Goal: Transaction & Acquisition: Purchase product/service

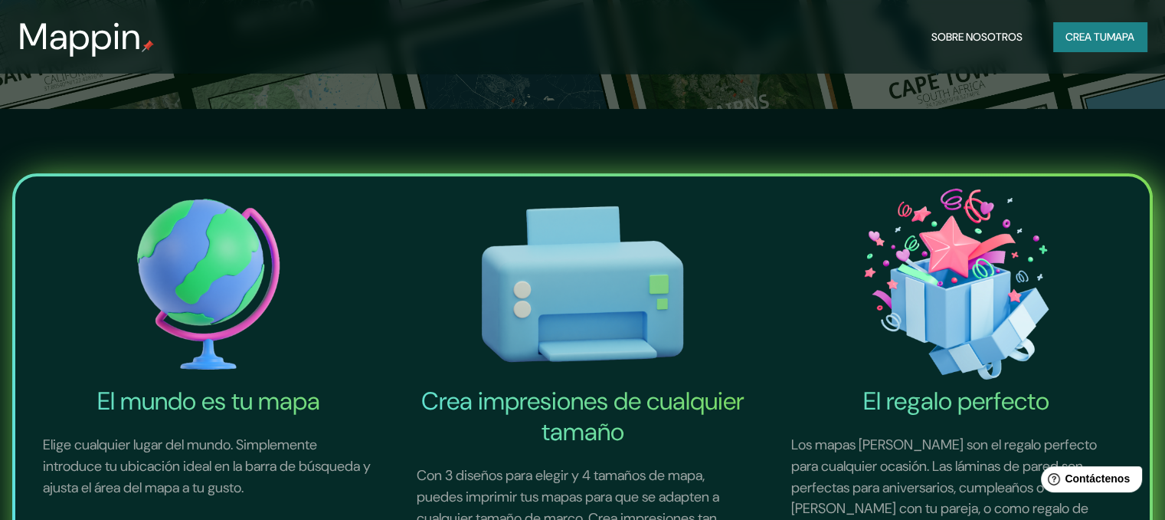
scroll to position [532, 0]
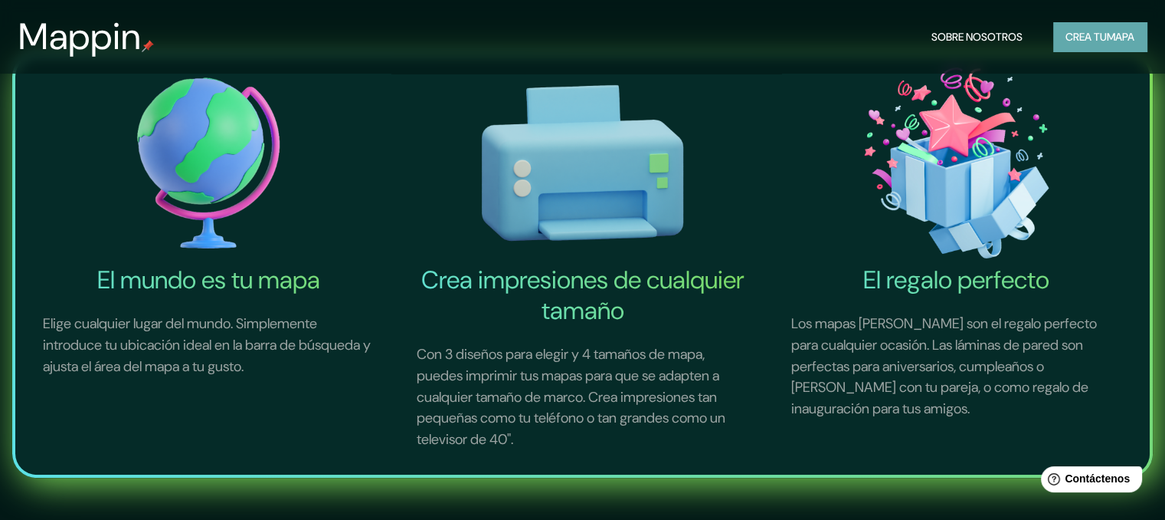
click at [1091, 28] on font "Crea tu" at bounding box center [1086, 37] width 41 height 20
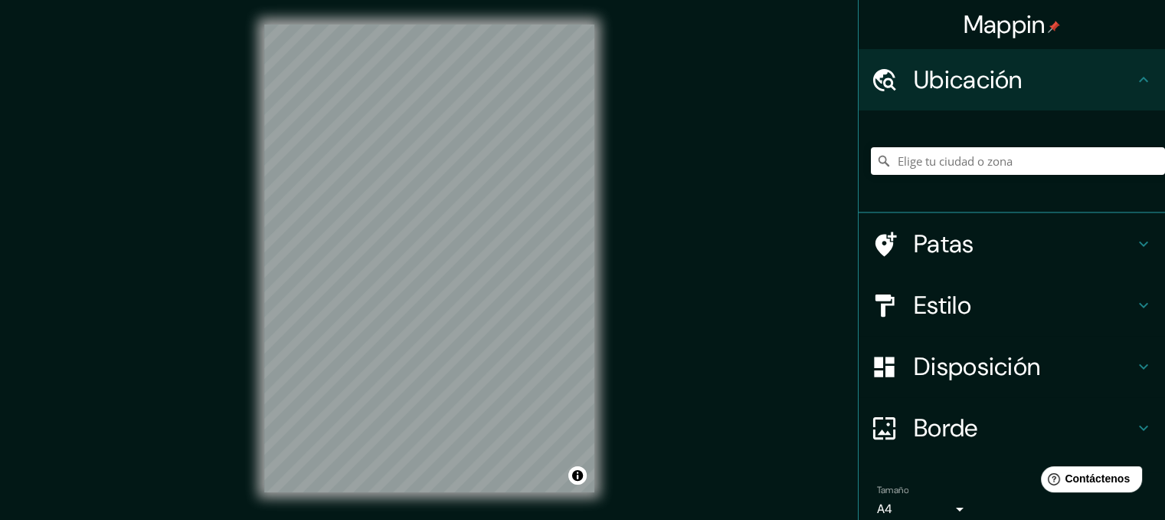
scroll to position [67, 0]
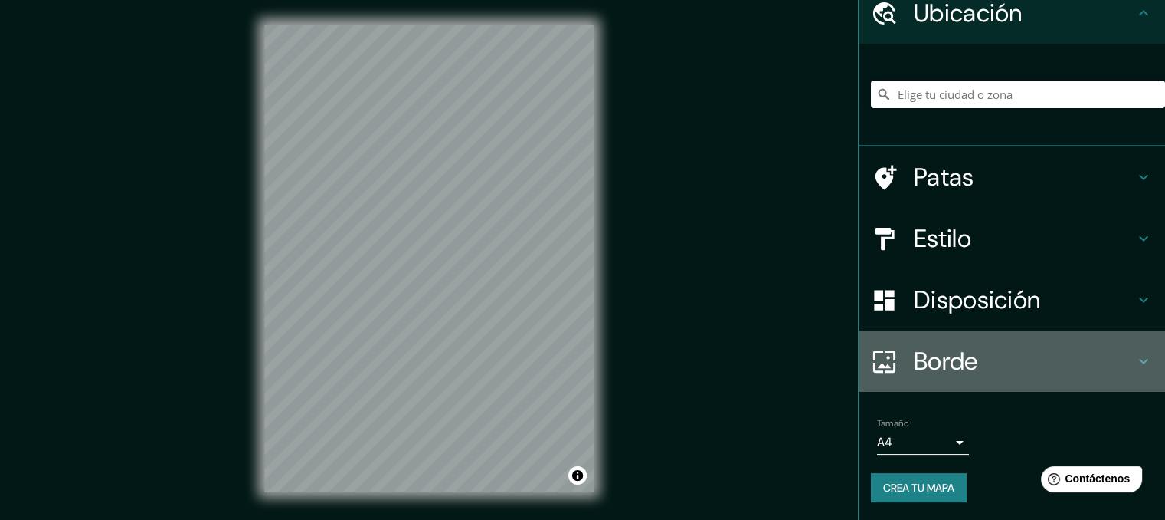
click at [959, 379] on div "Borde" at bounding box center [1012, 360] width 306 height 61
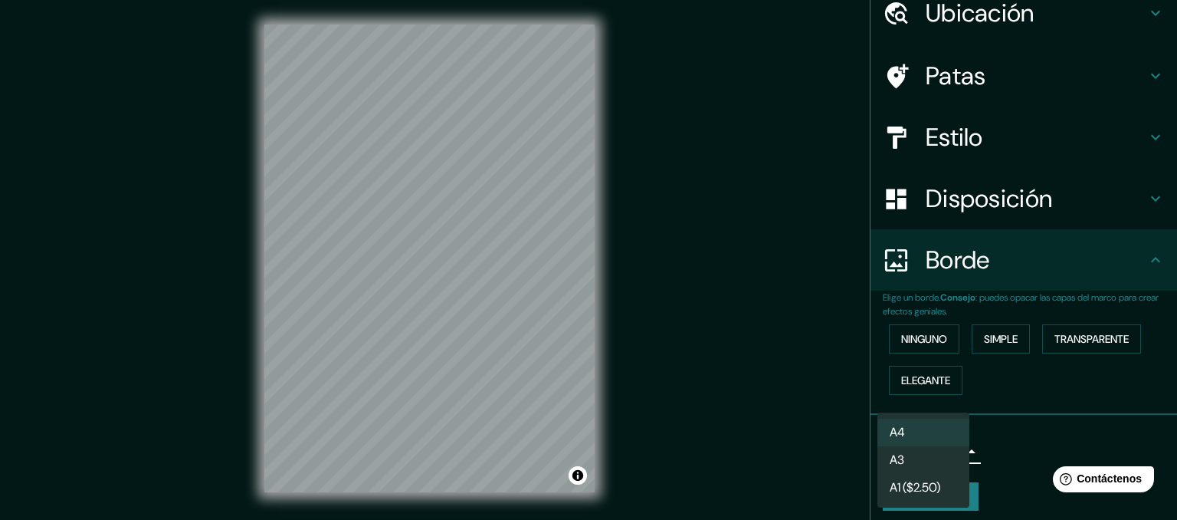
click at [932, 448] on body "Mappin Ubicación Patas Estilo Disposición Borde Elige un borde. Consejo : puede…" at bounding box center [588, 260] width 1177 height 520
click at [932, 448] on li "A3" at bounding box center [923, 461] width 92 height 28
type input "a4"
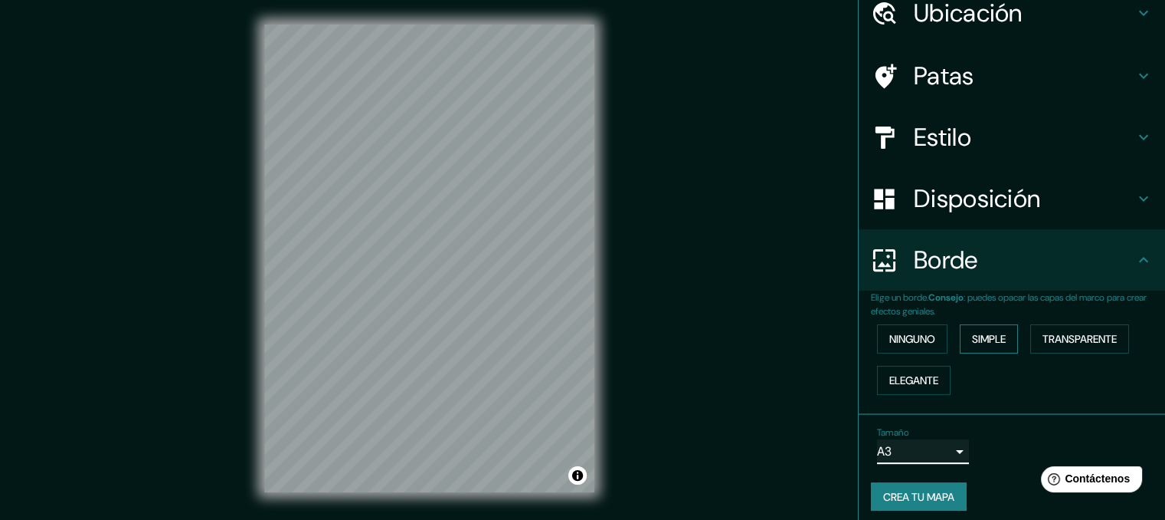
scroll to position [0, 0]
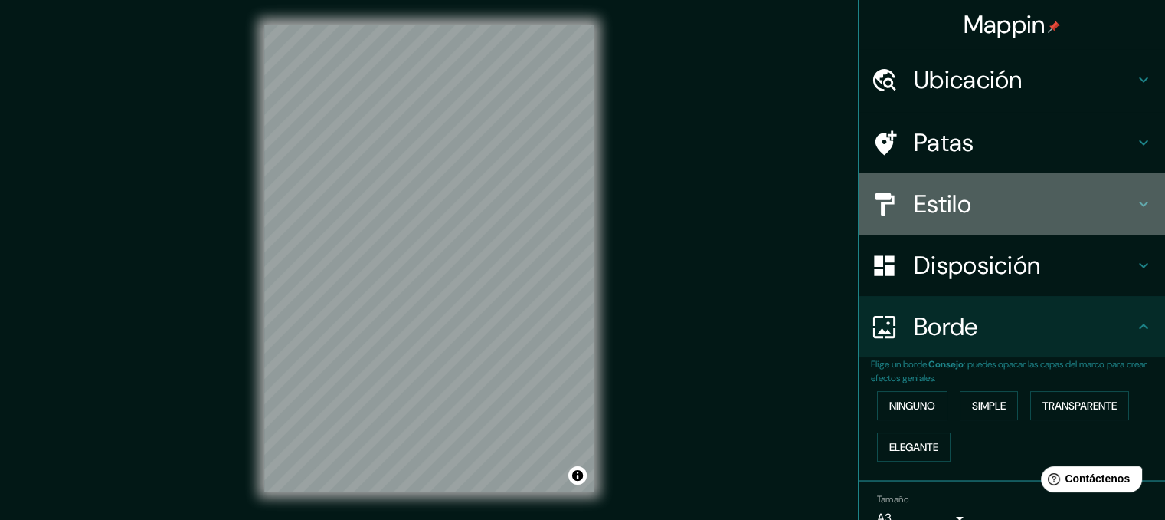
click at [1073, 188] on h4 "Estilo" at bounding box center [1024, 203] width 221 height 31
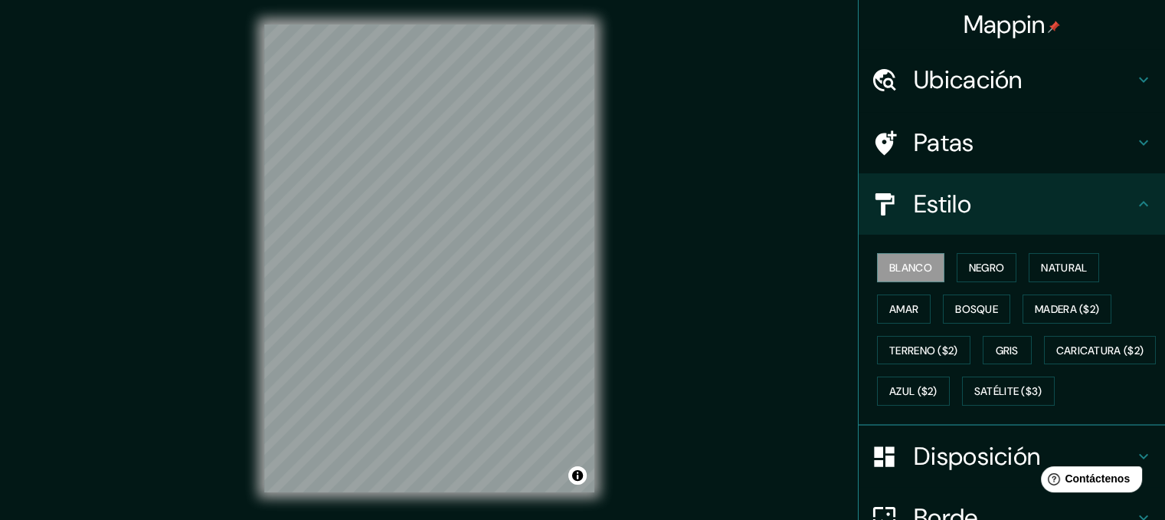
click at [1073, 188] on h4 "Estilo" at bounding box center [1024, 203] width 221 height 31
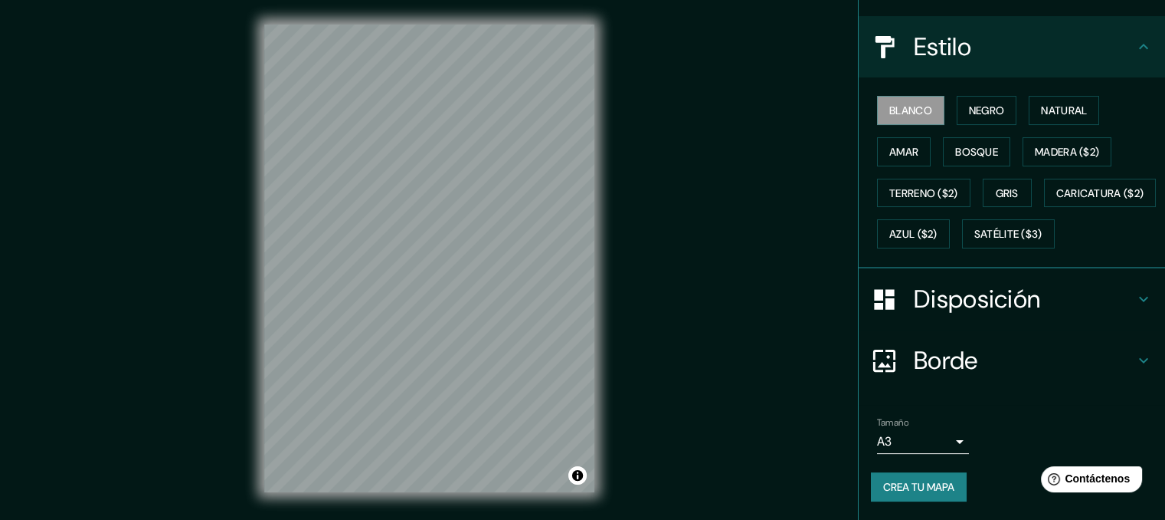
scroll to position [195, 0]
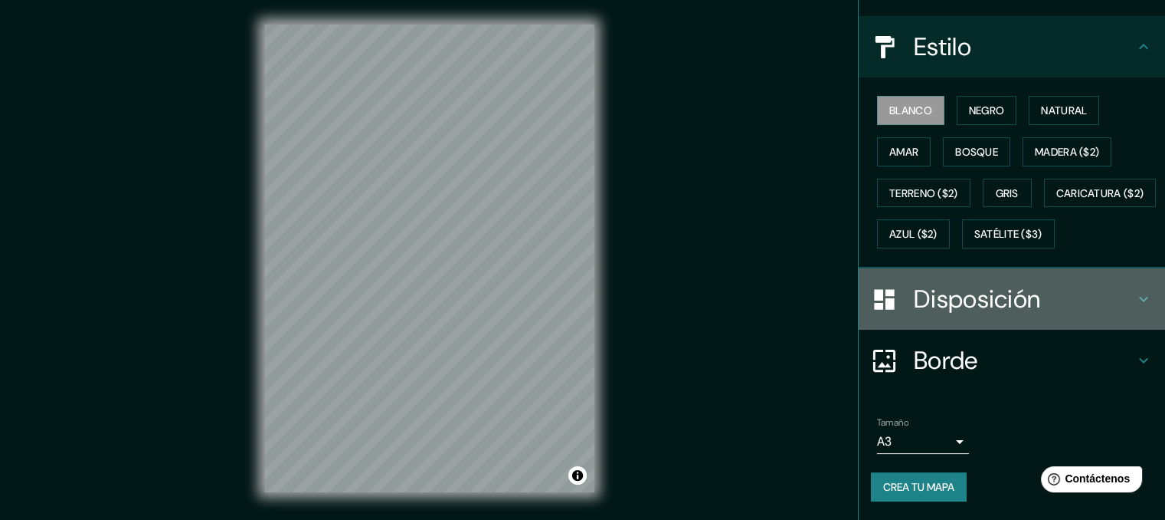
click at [1090, 297] on h4 "Disposición" at bounding box center [1024, 299] width 221 height 31
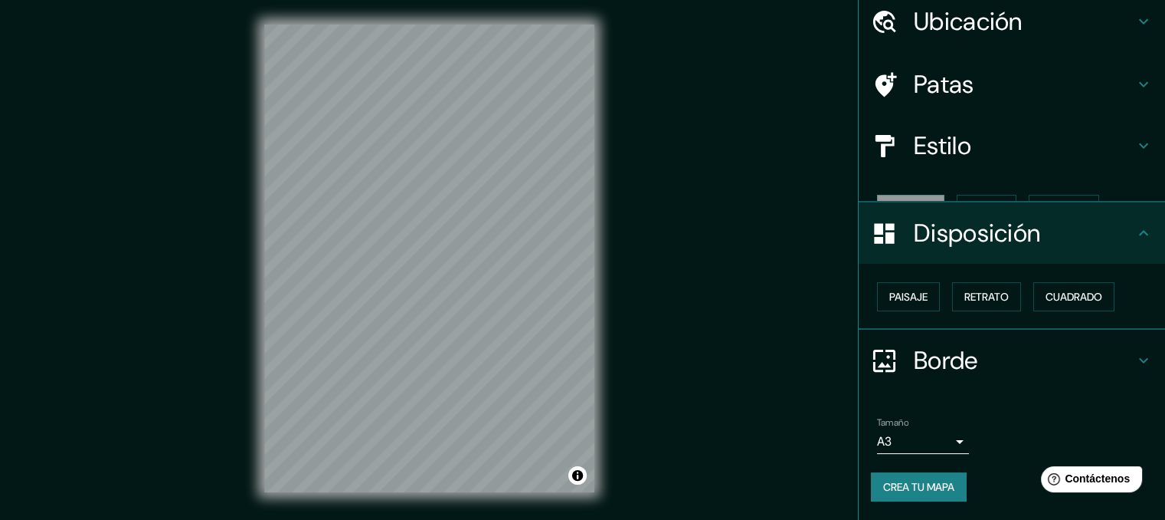
scroll to position [31, 0]
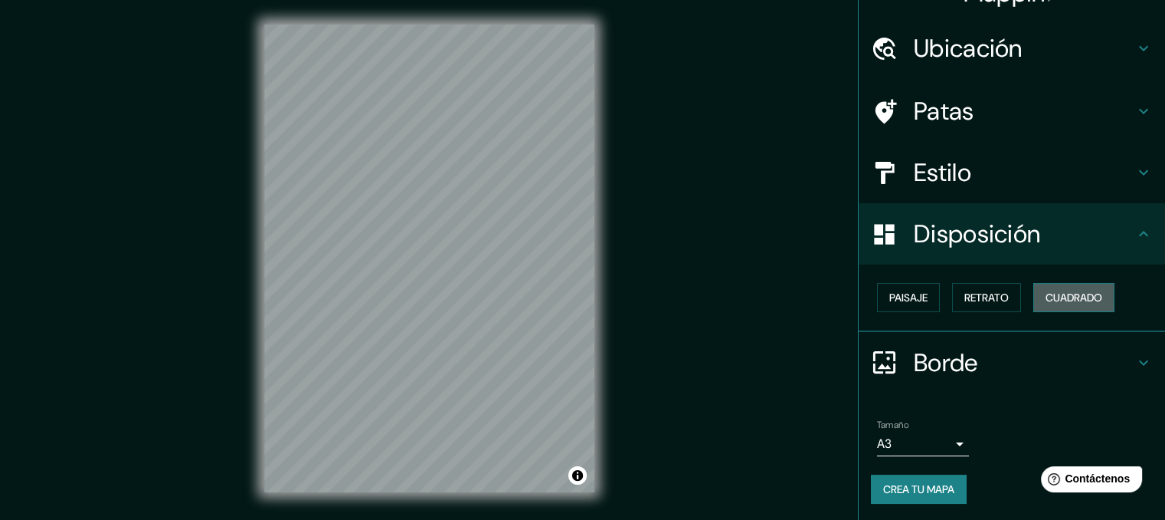
click at [1034, 307] on button "Cuadrado" at bounding box center [1074, 297] width 81 height 29
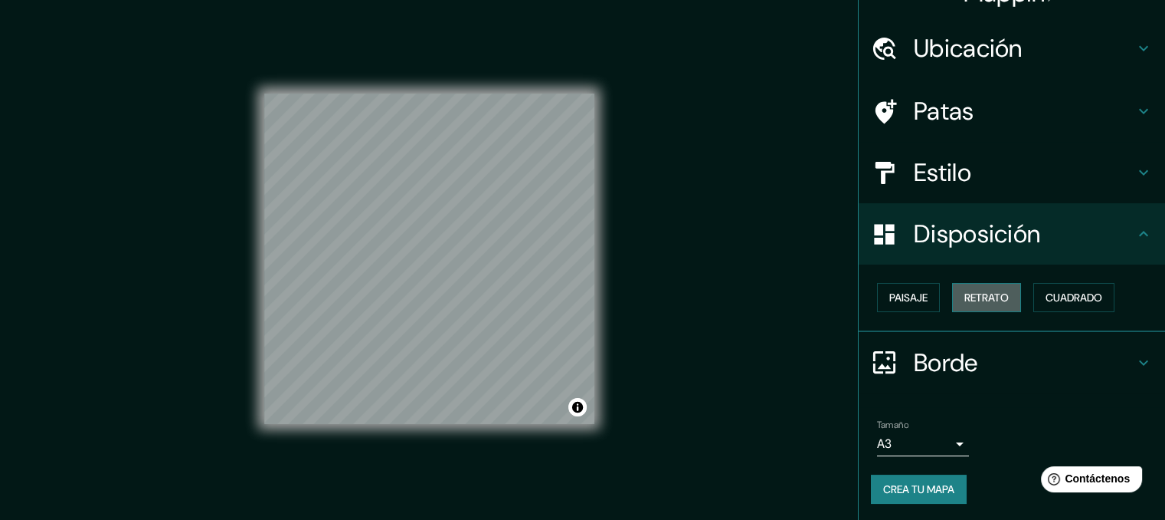
click at [990, 294] on font "Retrato" at bounding box center [987, 297] width 44 height 14
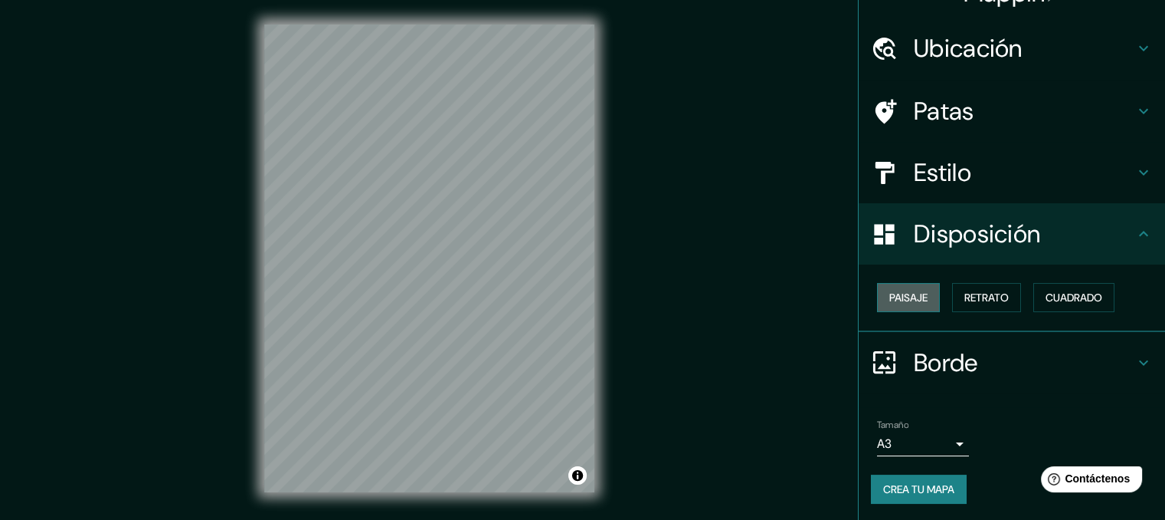
click at [923, 295] on button "Paisaje" at bounding box center [908, 297] width 63 height 29
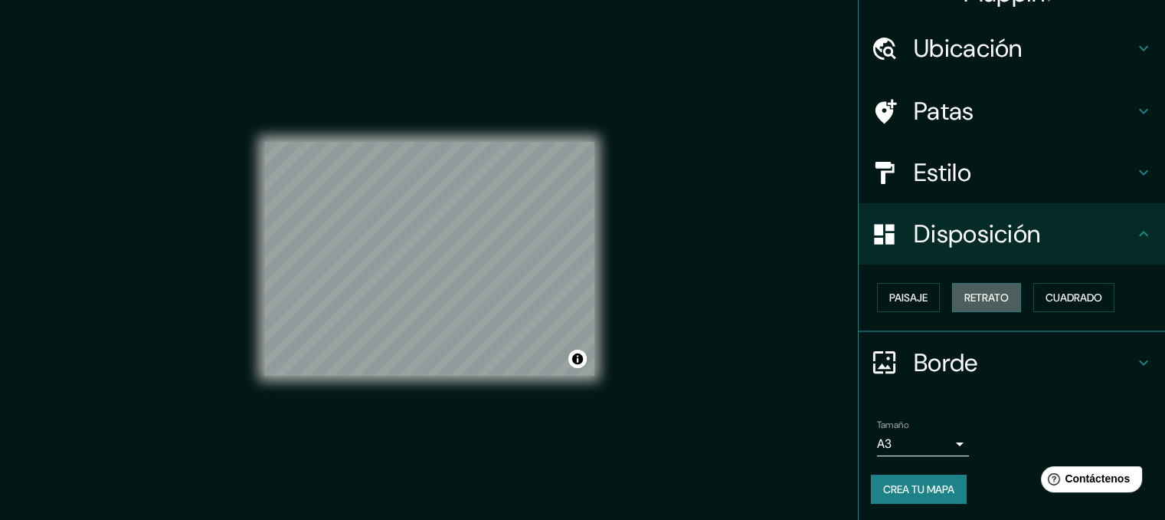
click at [982, 293] on font "Retrato" at bounding box center [987, 297] width 44 height 14
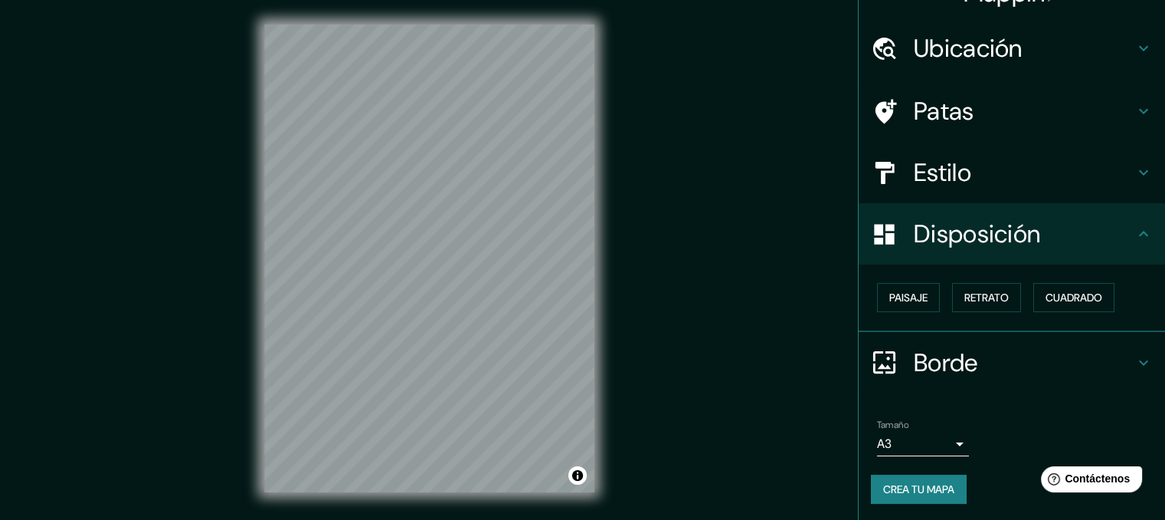
scroll to position [0, 0]
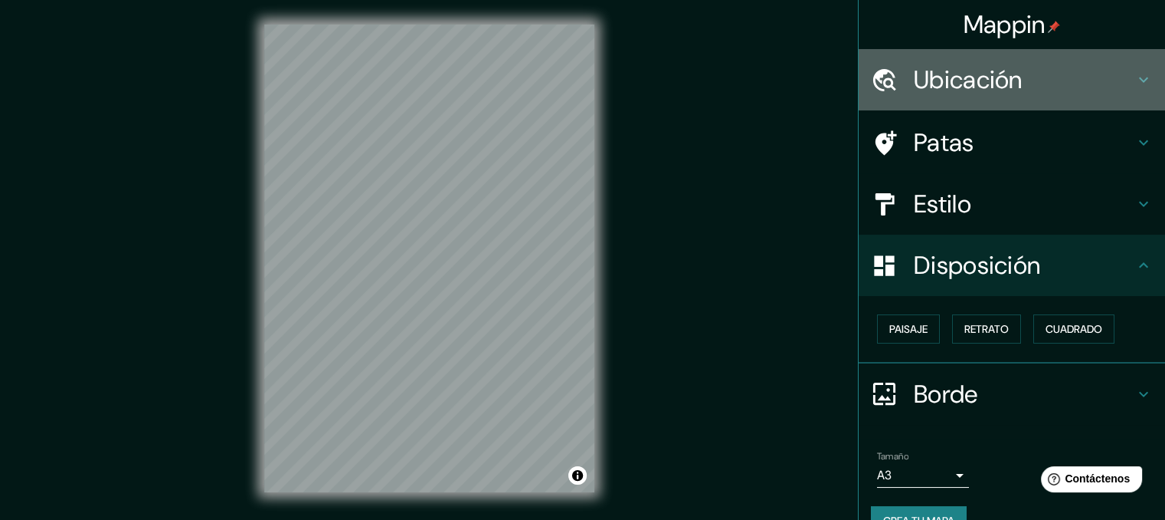
click at [914, 87] on font "Ubicación" at bounding box center [968, 80] width 109 height 32
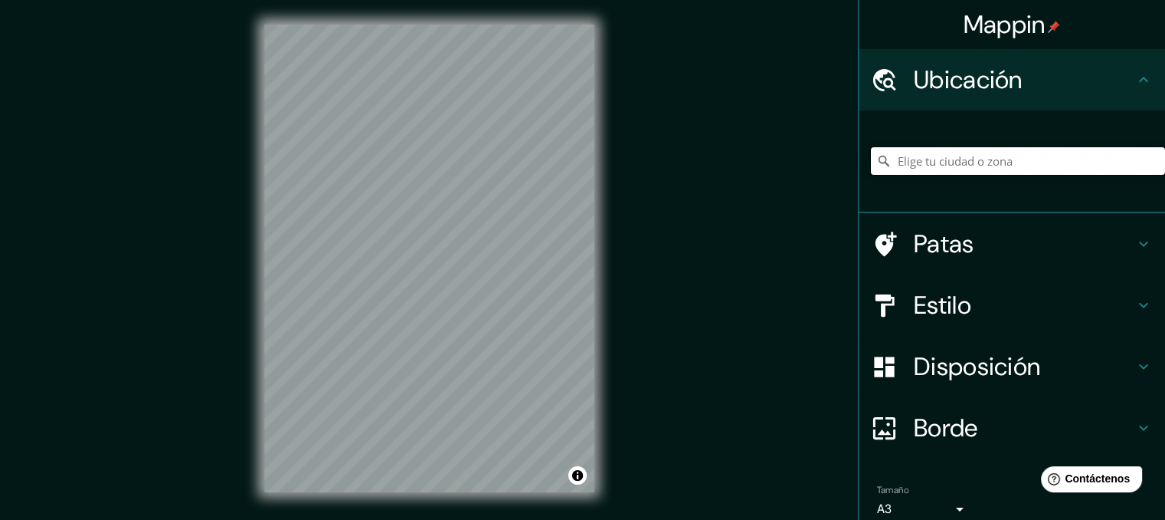
click at [901, 166] on input "Elige tu ciudad o zona" at bounding box center [1018, 161] width 294 height 28
click at [996, 166] on input "[GEOGRAPHIC_DATA], [PERSON_NAME], [GEOGRAPHIC_DATA]" at bounding box center [1018, 161] width 294 height 28
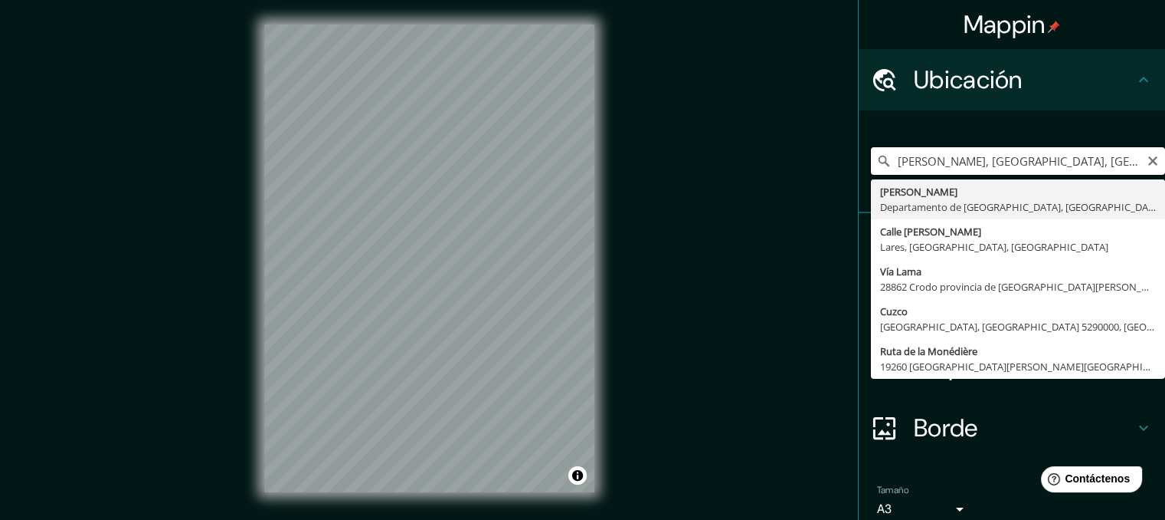
click at [1061, 162] on input "[PERSON_NAME], [GEOGRAPHIC_DATA], [GEOGRAPHIC_DATA]" at bounding box center [1018, 161] width 294 height 28
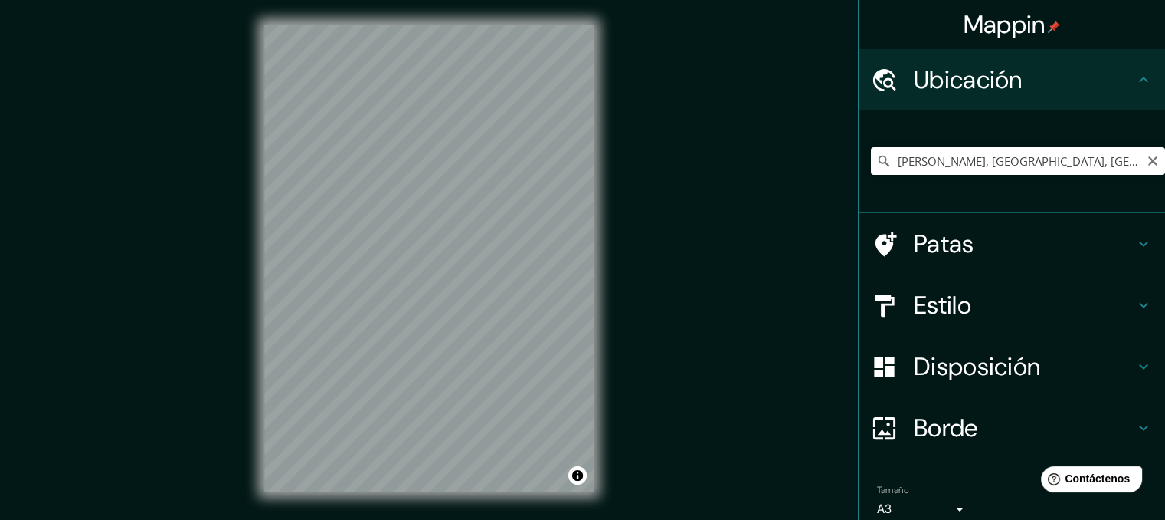
click at [300, 519] on html "Mappin Ubicación [PERSON_NAME], [GEOGRAPHIC_DATA], [GEOGRAPHIC_DATA] Patas Esti…" at bounding box center [582, 260] width 1165 height 520
click at [1098, 160] on input "[PERSON_NAME], [GEOGRAPHIC_DATA], [GEOGRAPHIC_DATA]" at bounding box center [1018, 161] width 294 height 28
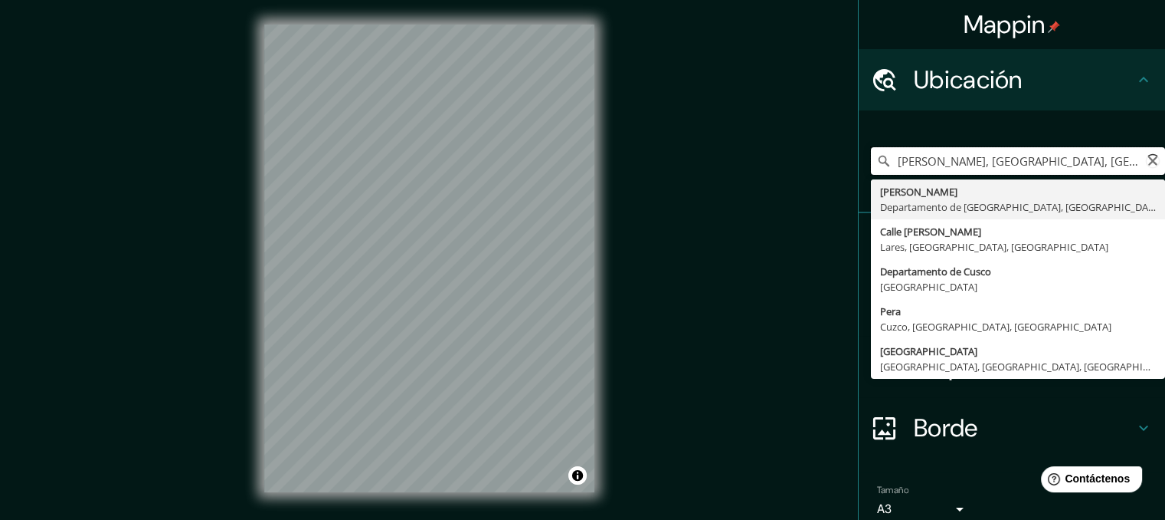
type input "[PERSON_NAME], [GEOGRAPHIC_DATA], [GEOGRAPHIC_DATA]"
